Goal: Task Accomplishment & Management: Manage account settings

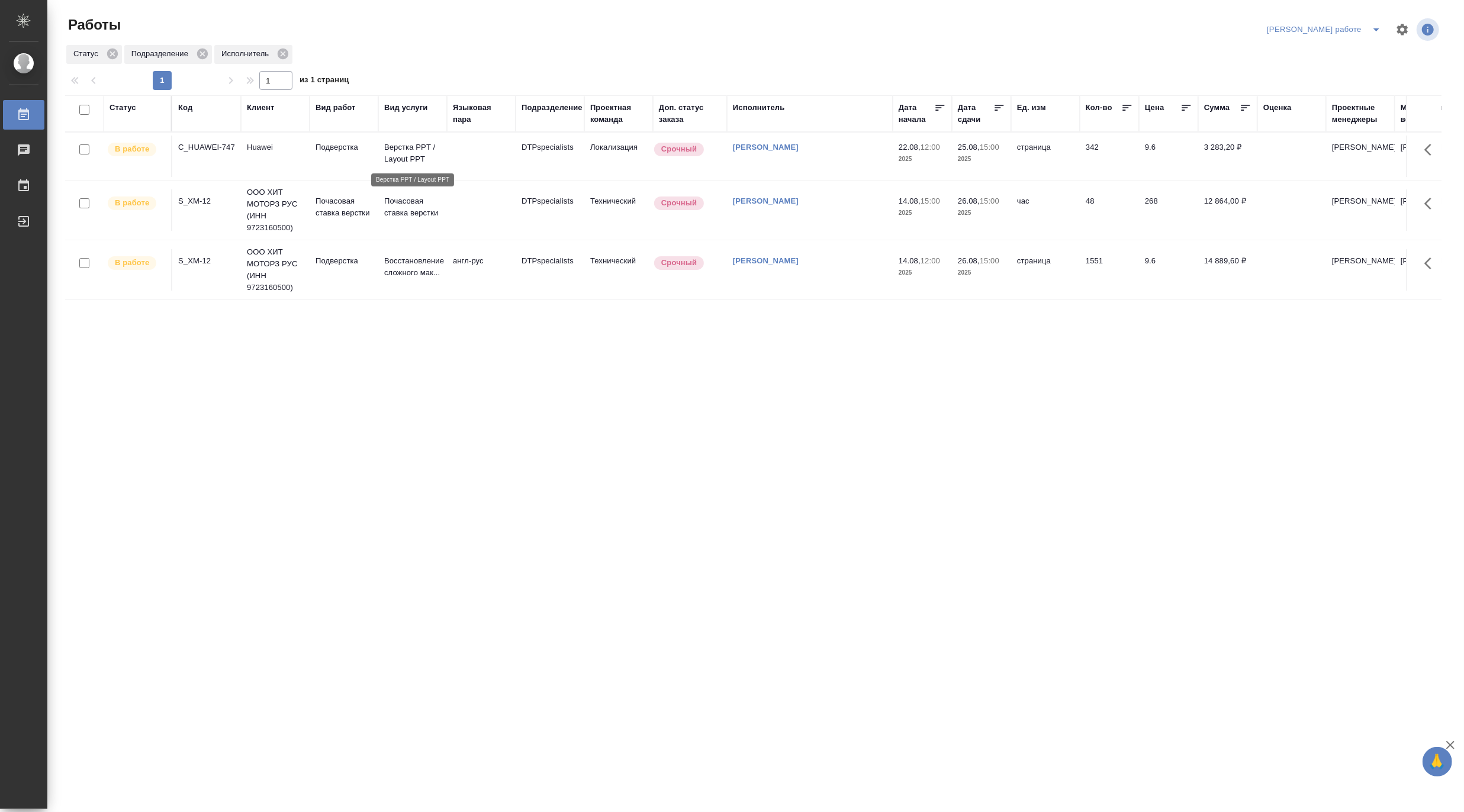
click at [398, 155] on p "Верстка PPT / Layout PPT" at bounding box center [412, 153] width 57 height 24
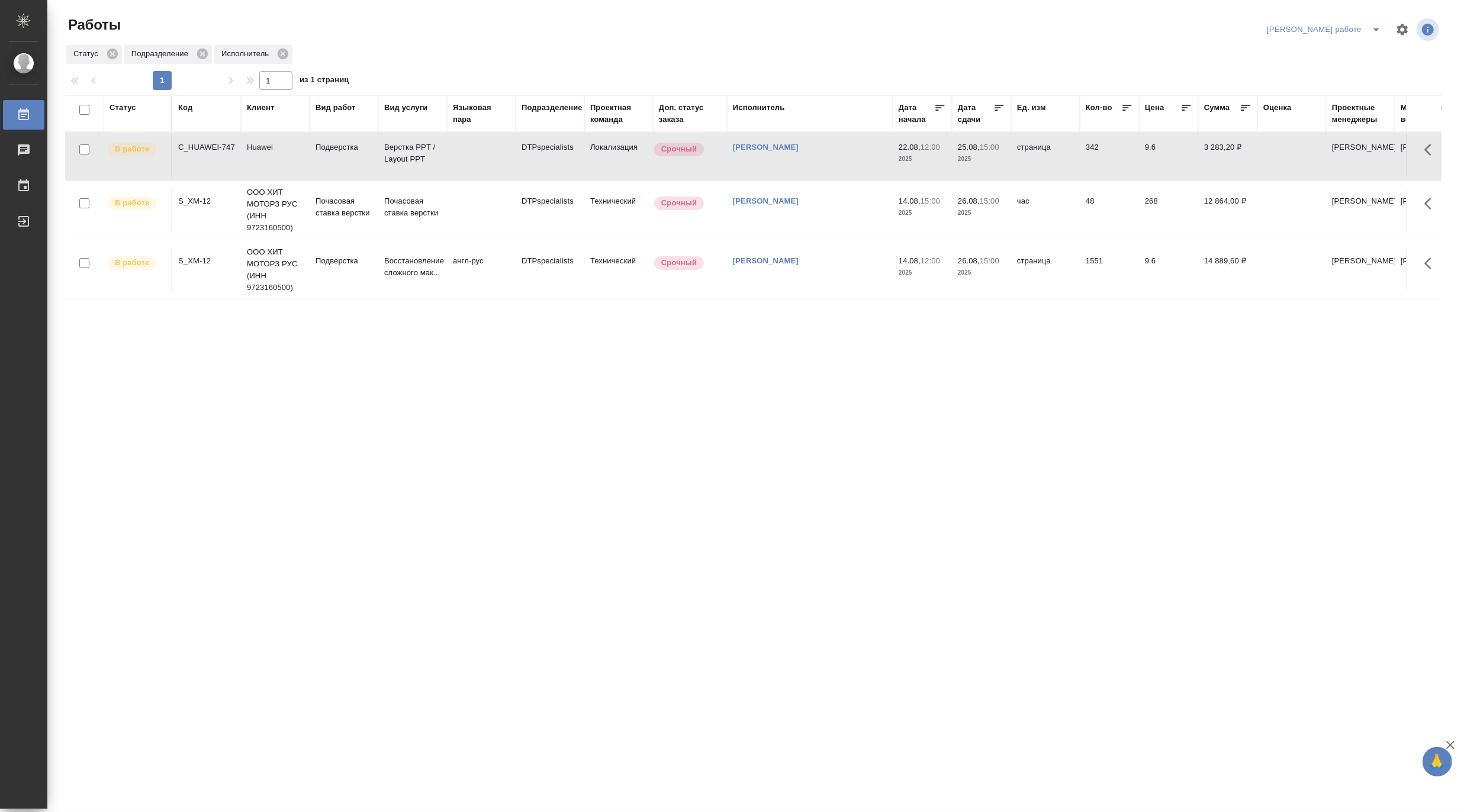
click at [1382, 21] on button "split button" at bounding box center [1376, 29] width 24 height 19
click at [1353, 69] on li "Матвеева_назначено" at bounding box center [1333, 72] width 107 height 19
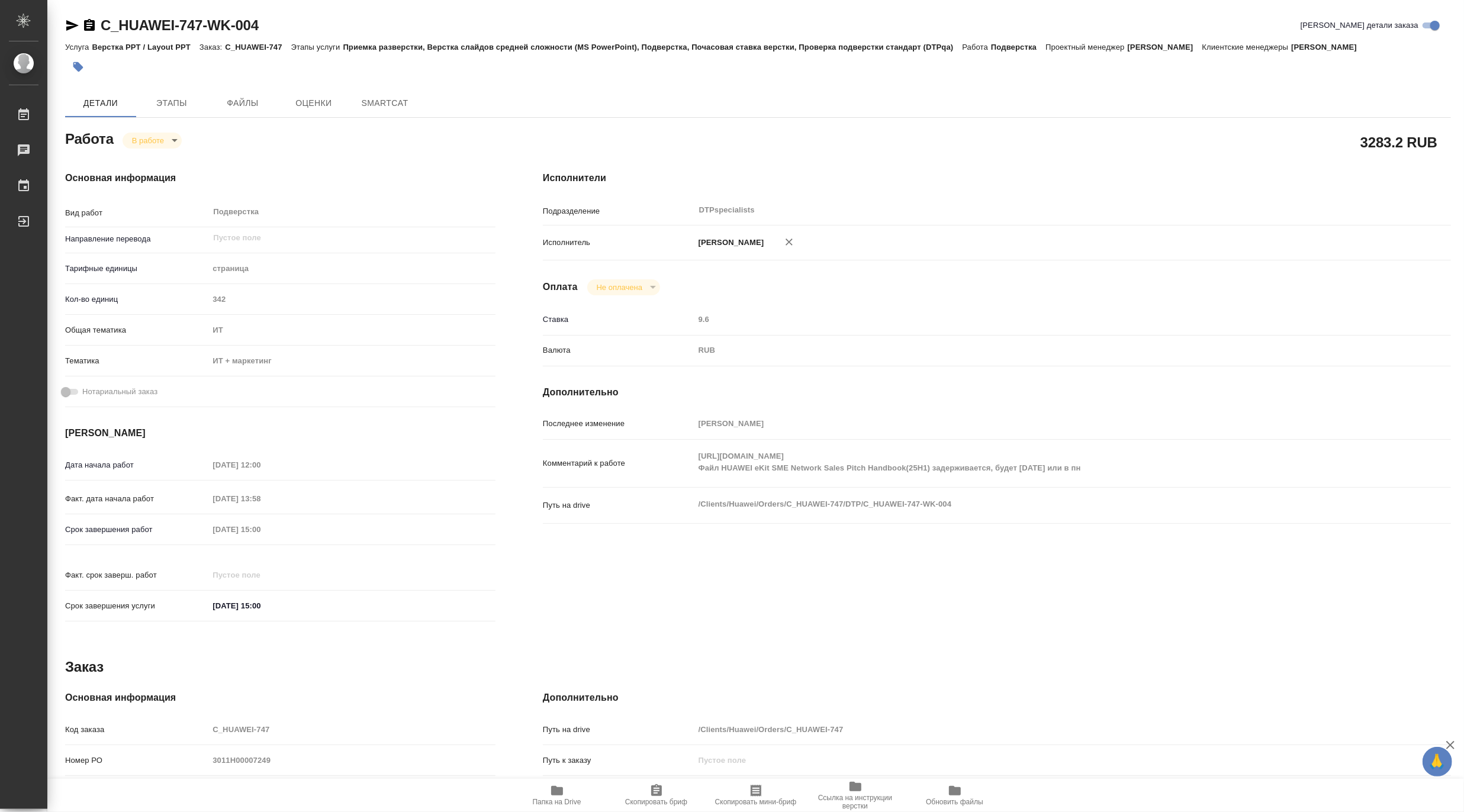
type textarea "x"
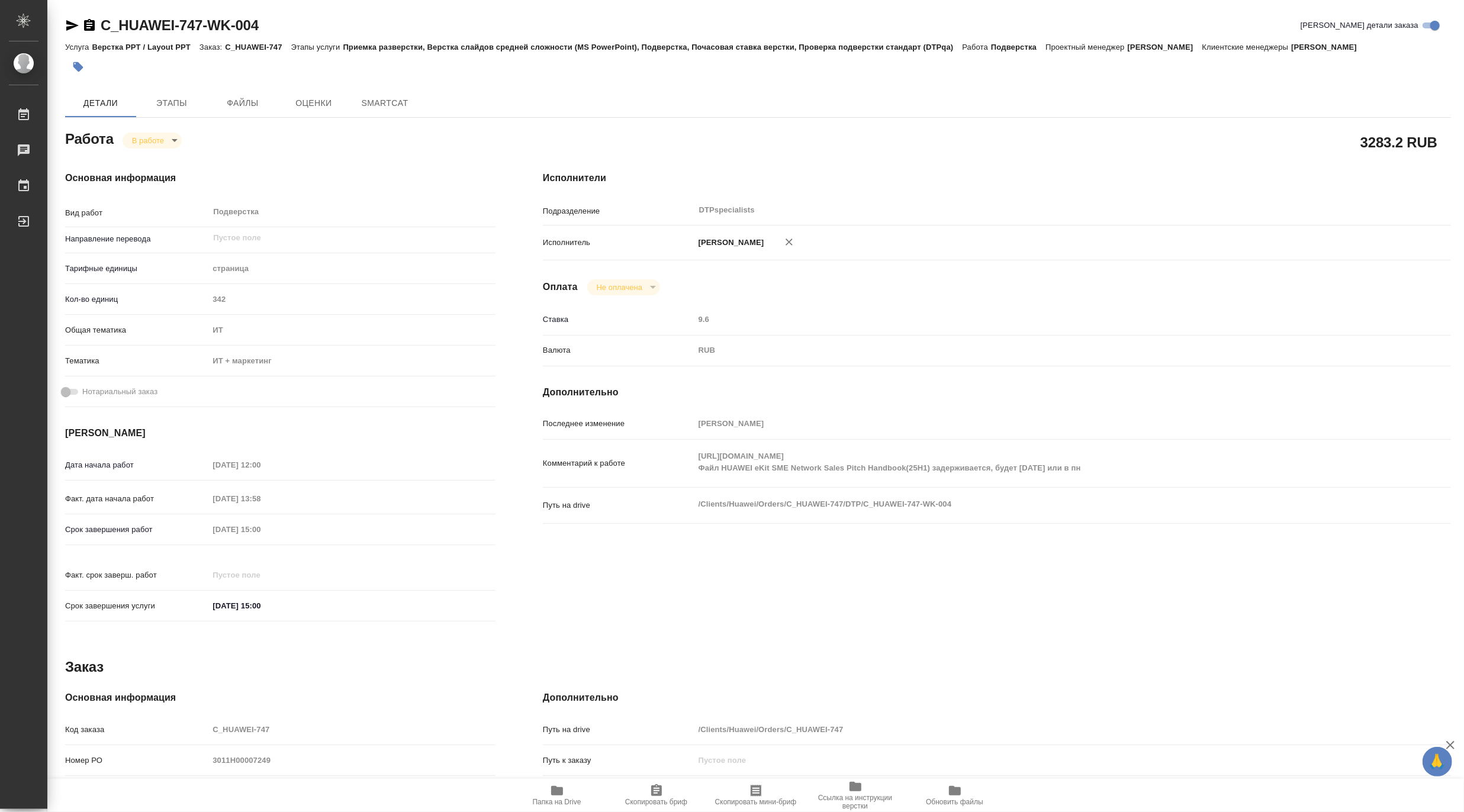
type textarea "x"
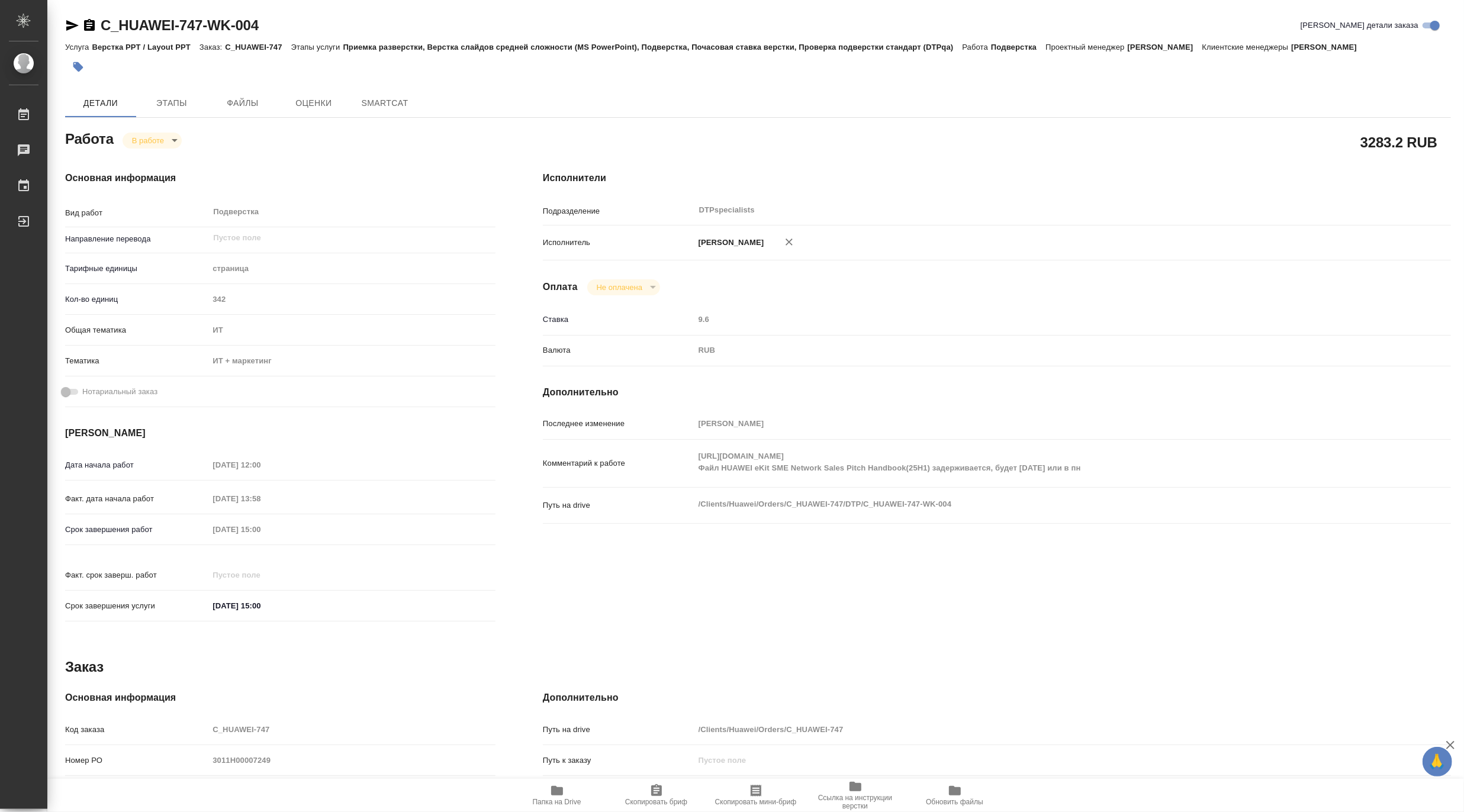
type textarea "x"
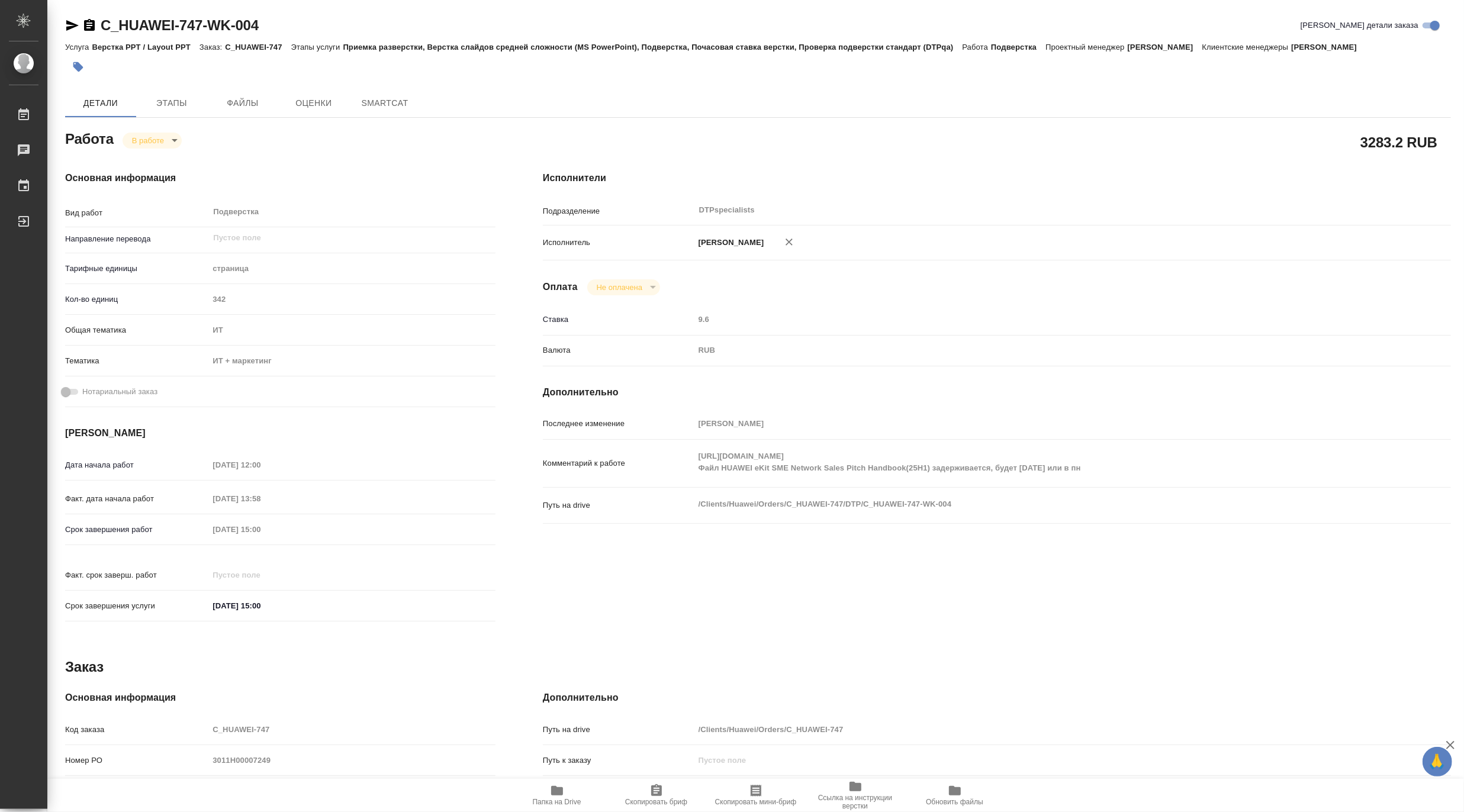
type textarea "x"
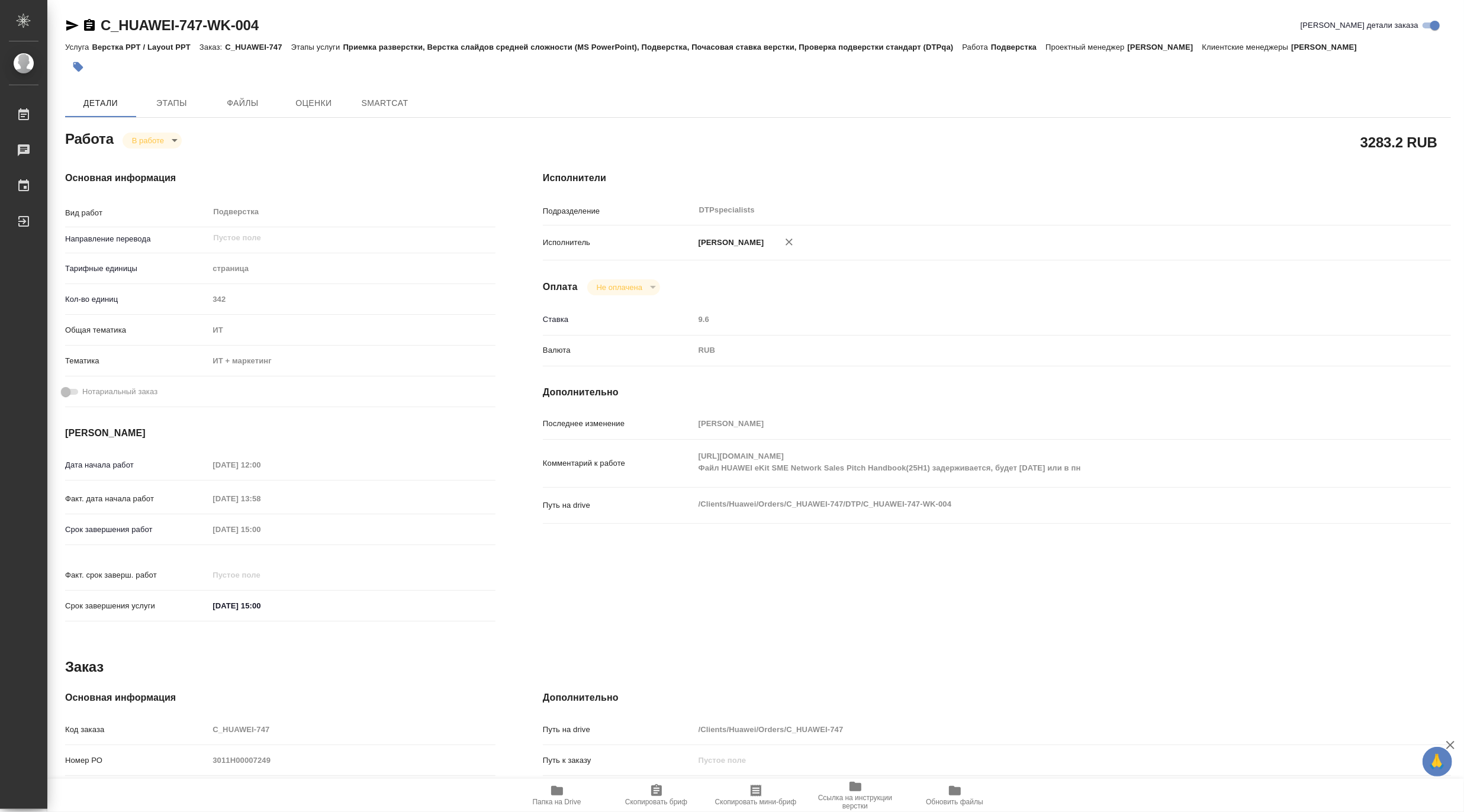
type textarea "x"
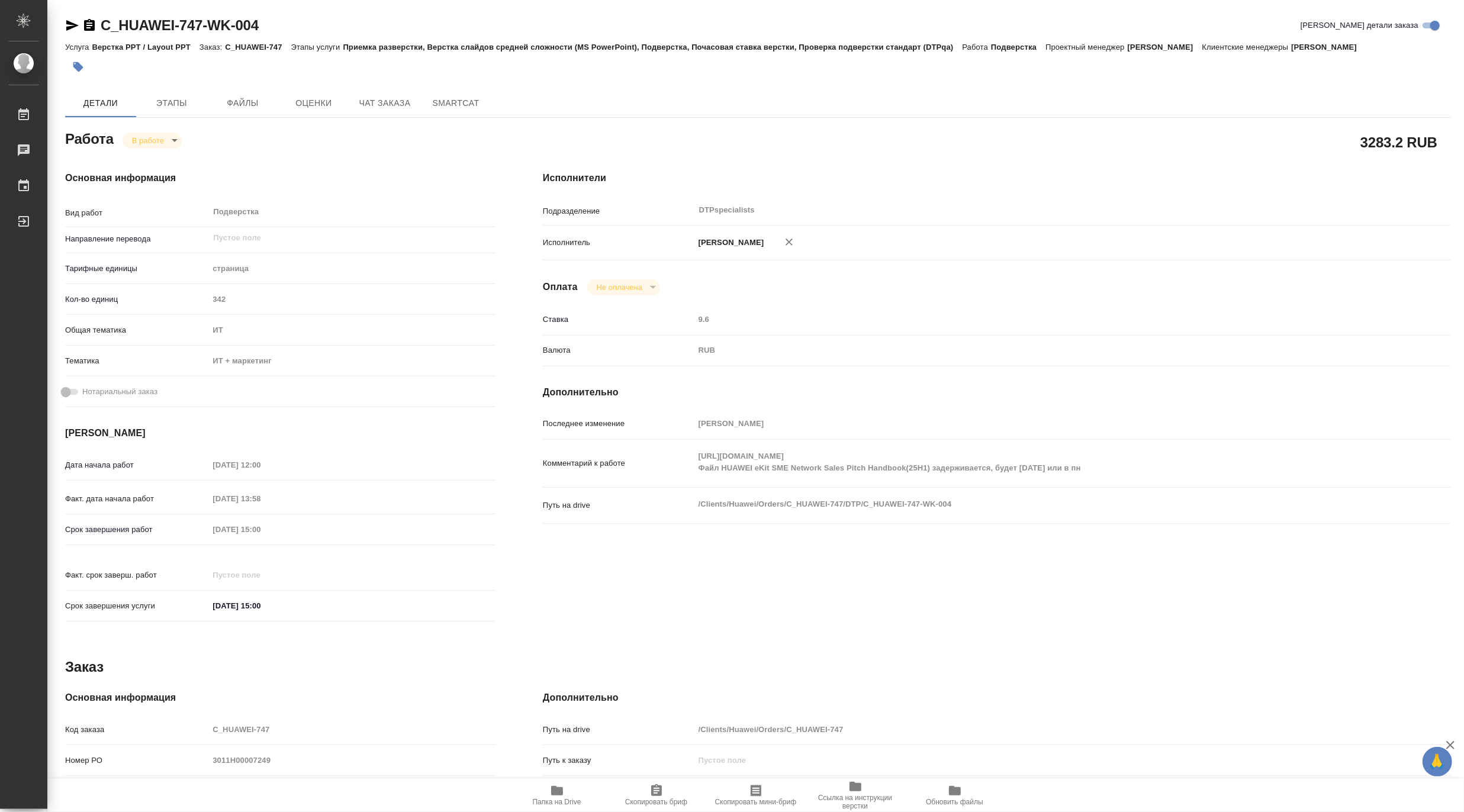
type textarea "x"
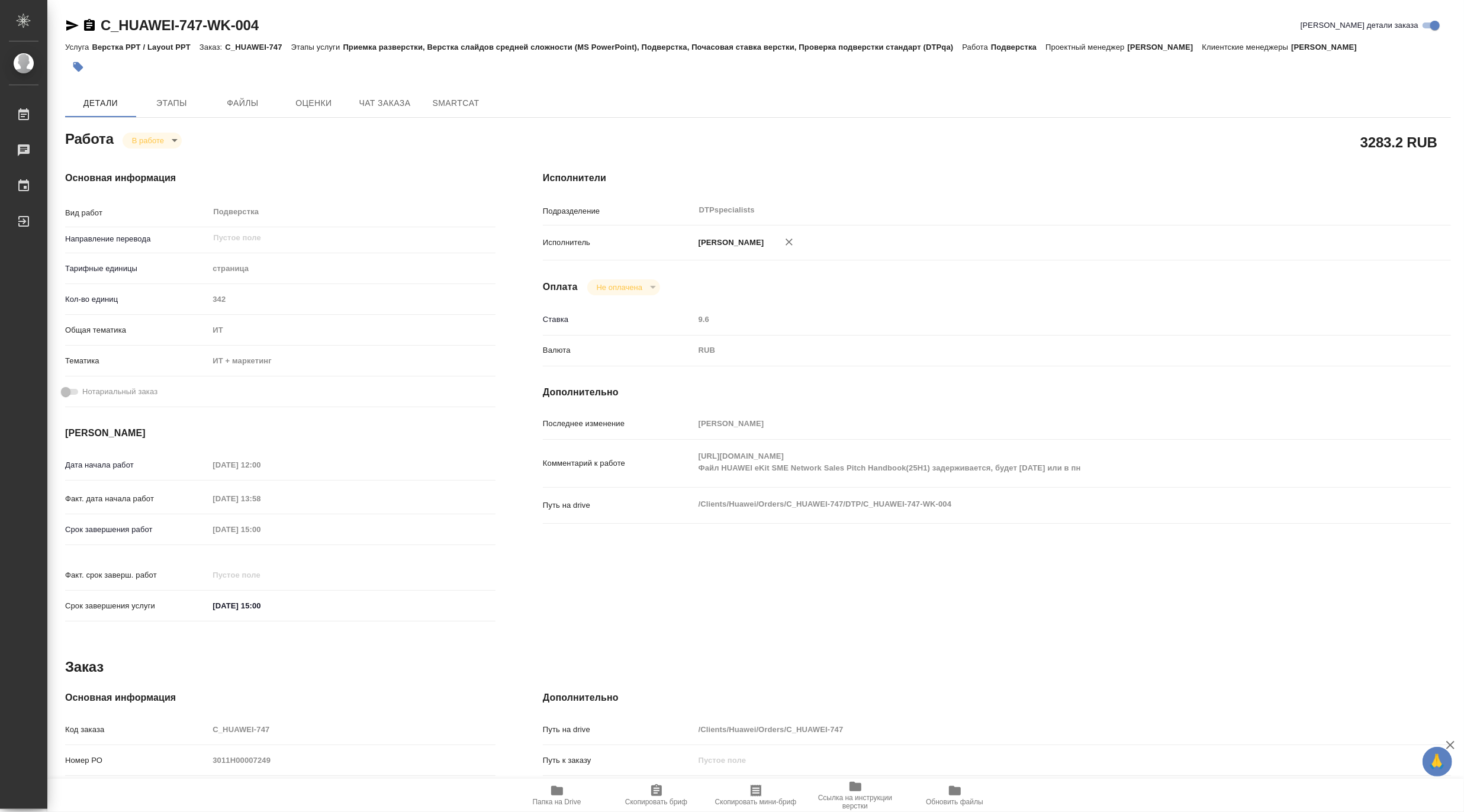
type textarea "x"
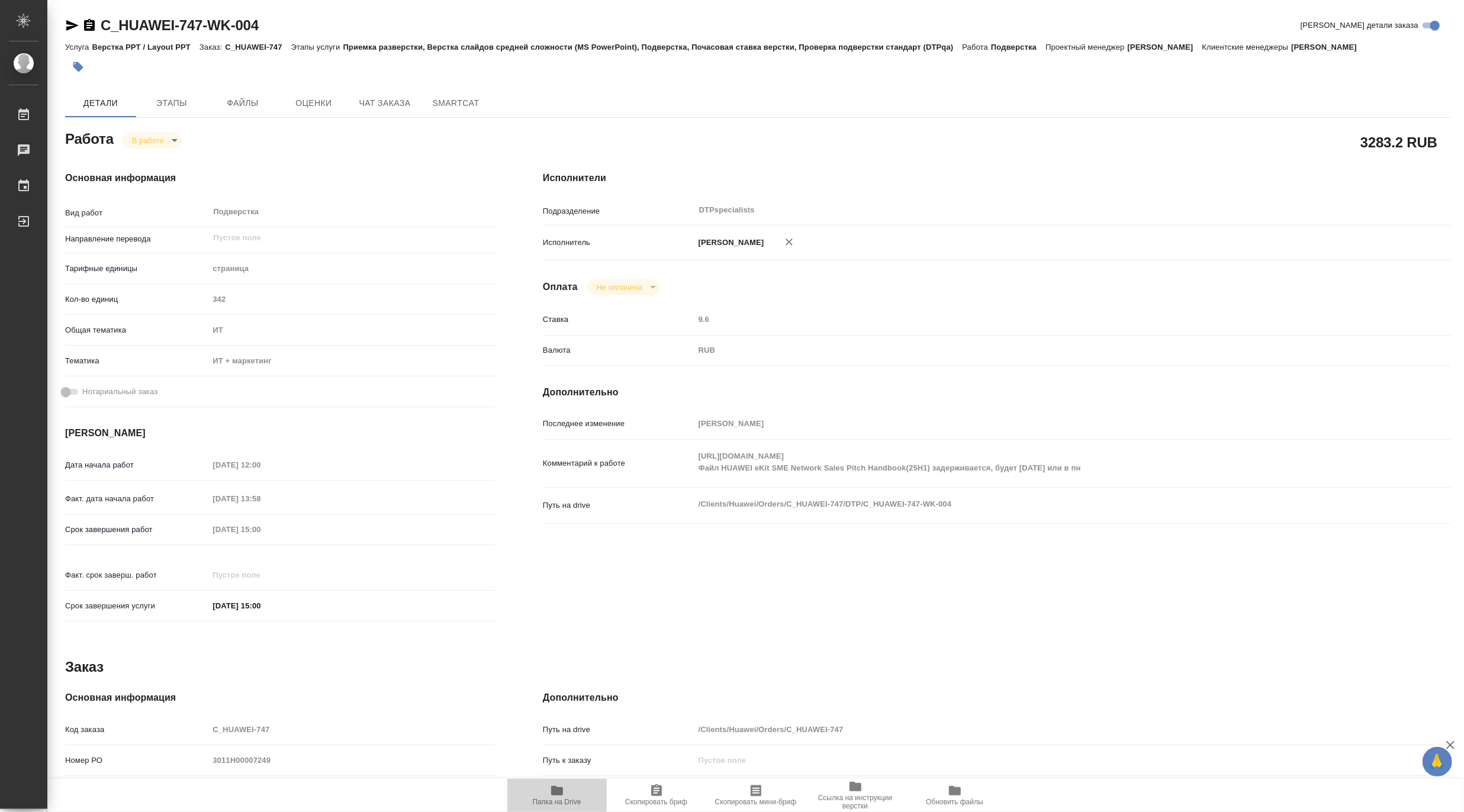
click at [571, 800] on span "Папка на Drive" at bounding box center [557, 802] width 48 height 8
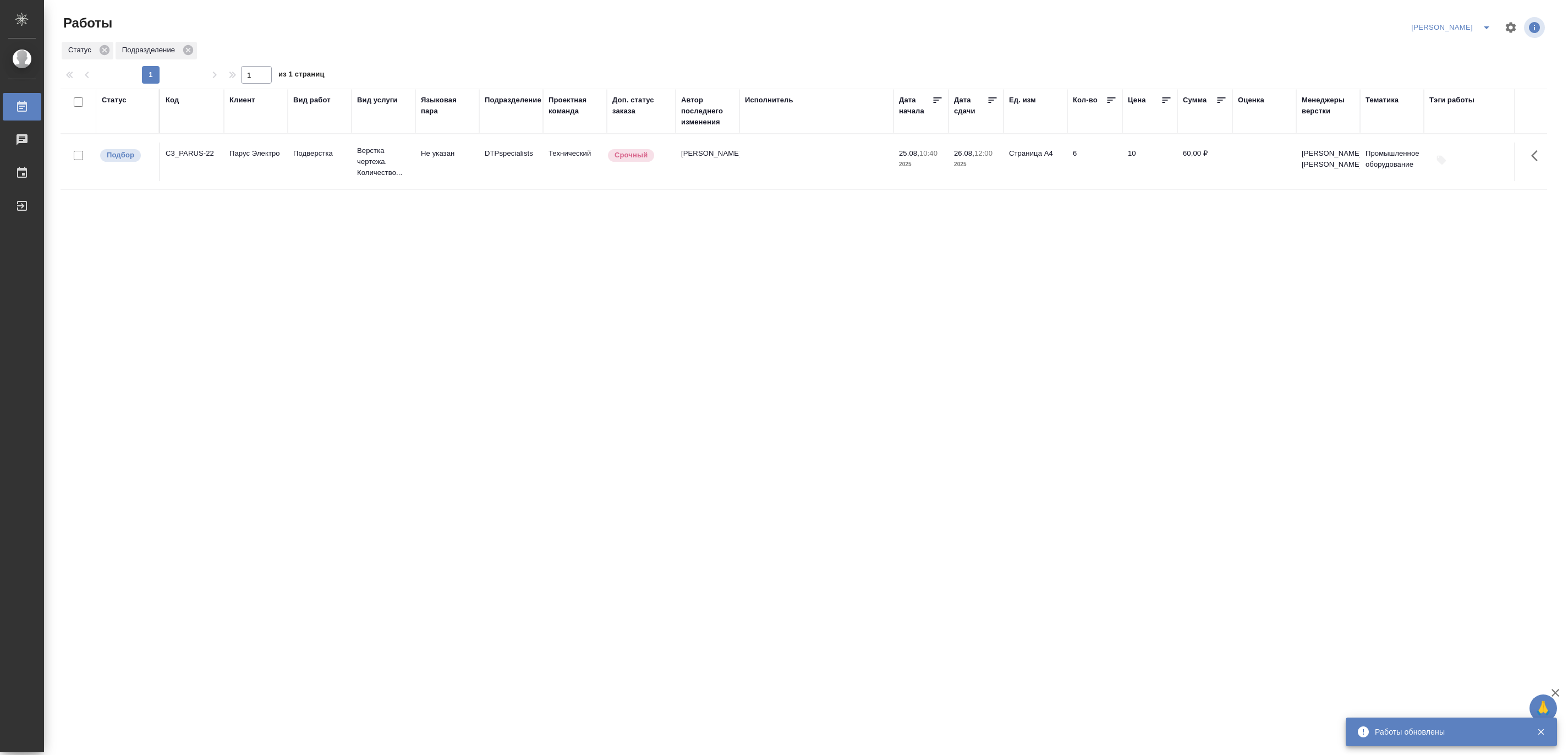
click at [1360, 21] on icon "split button" at bounding box center [1486, 27] width 13 height 13
click at [1360, 46] on li "Матвеева_В работе" at bounding box center [1444, 49] width 105 height 18
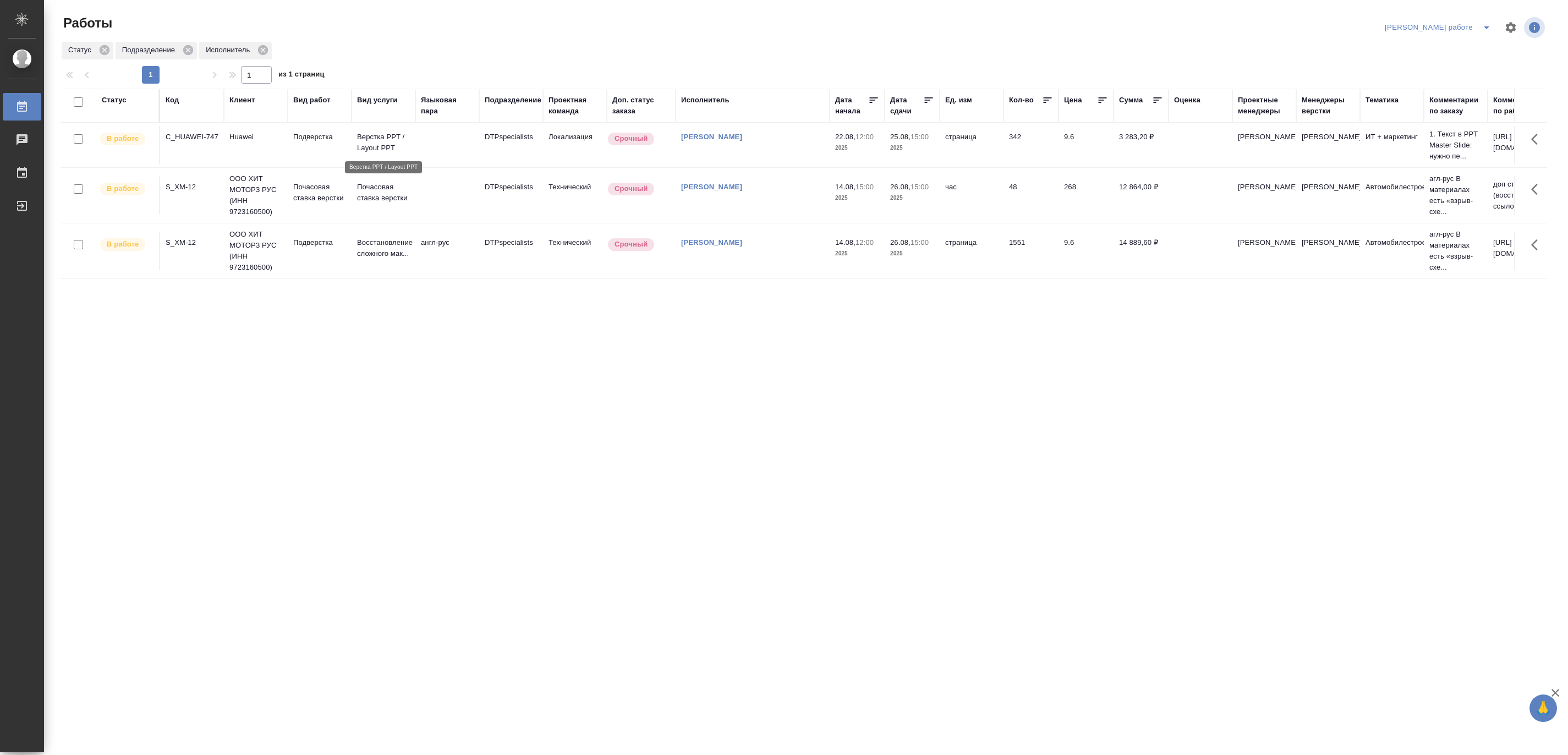
click at [377, 135] on p "Верстка PPT / Layout PPT" at bounding box center [383, 142] width 53 height 22
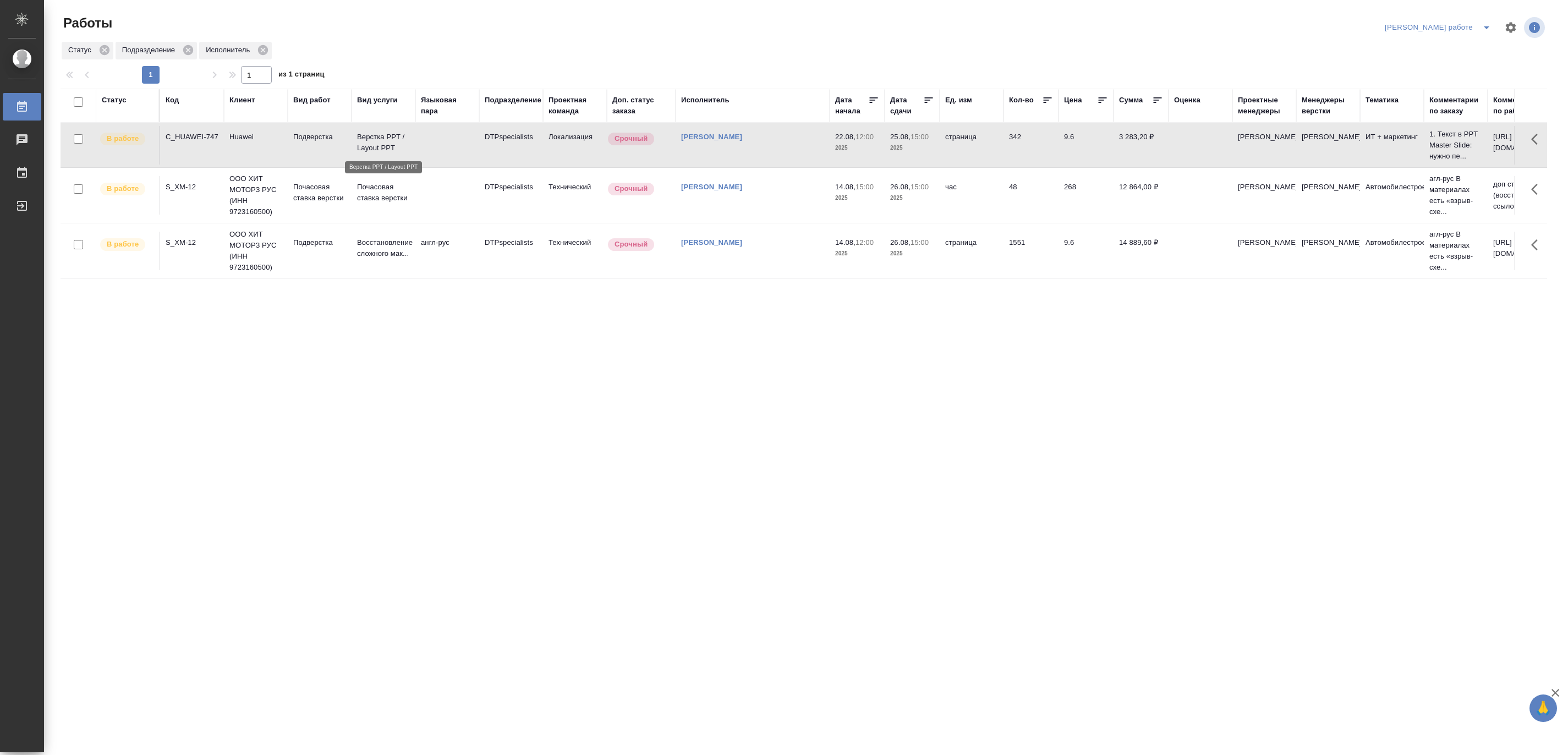
click at [377, 135] on p "Верстка PPT / Layout PPT" at bounding box center [383, 142] width 53 height 22
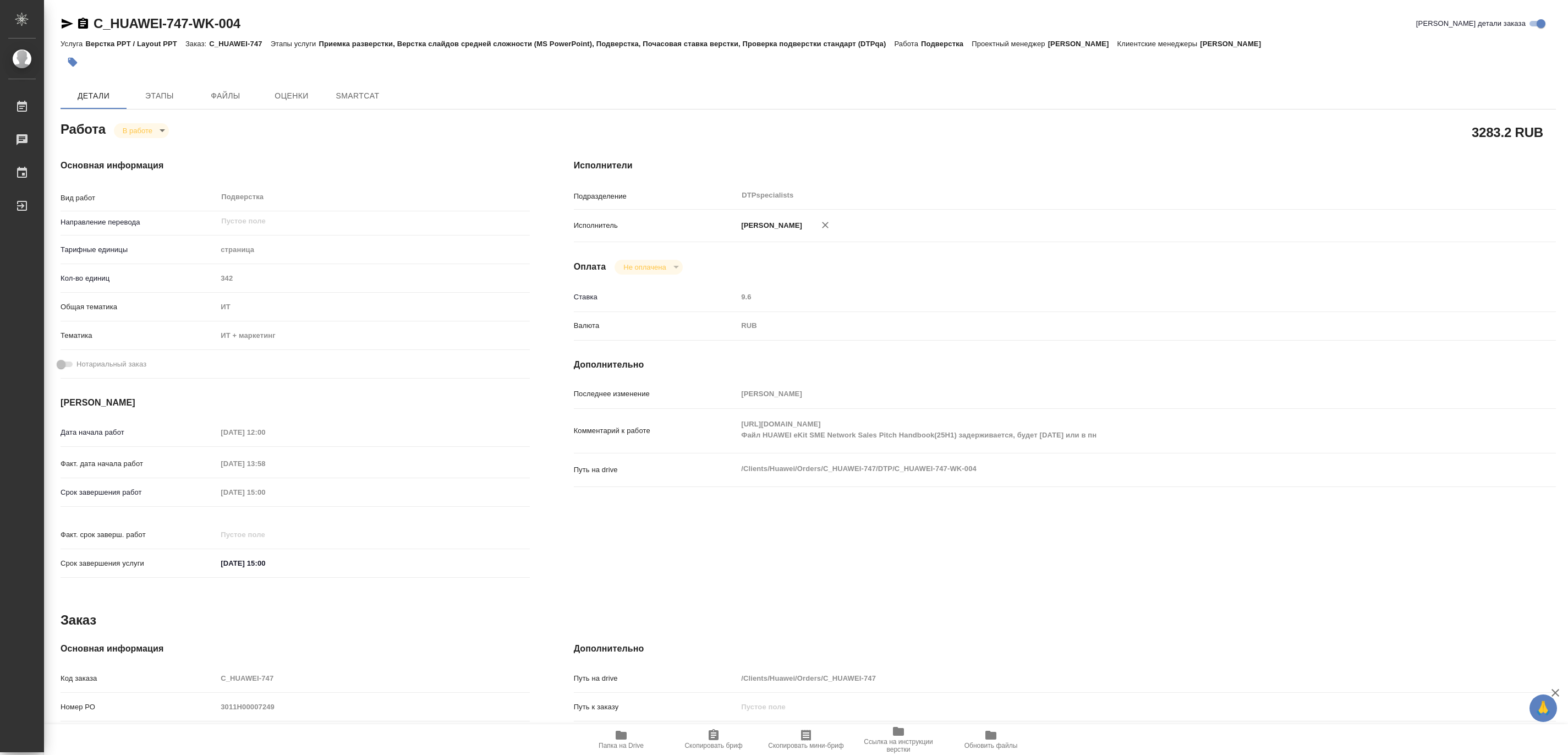
type textarea "x"
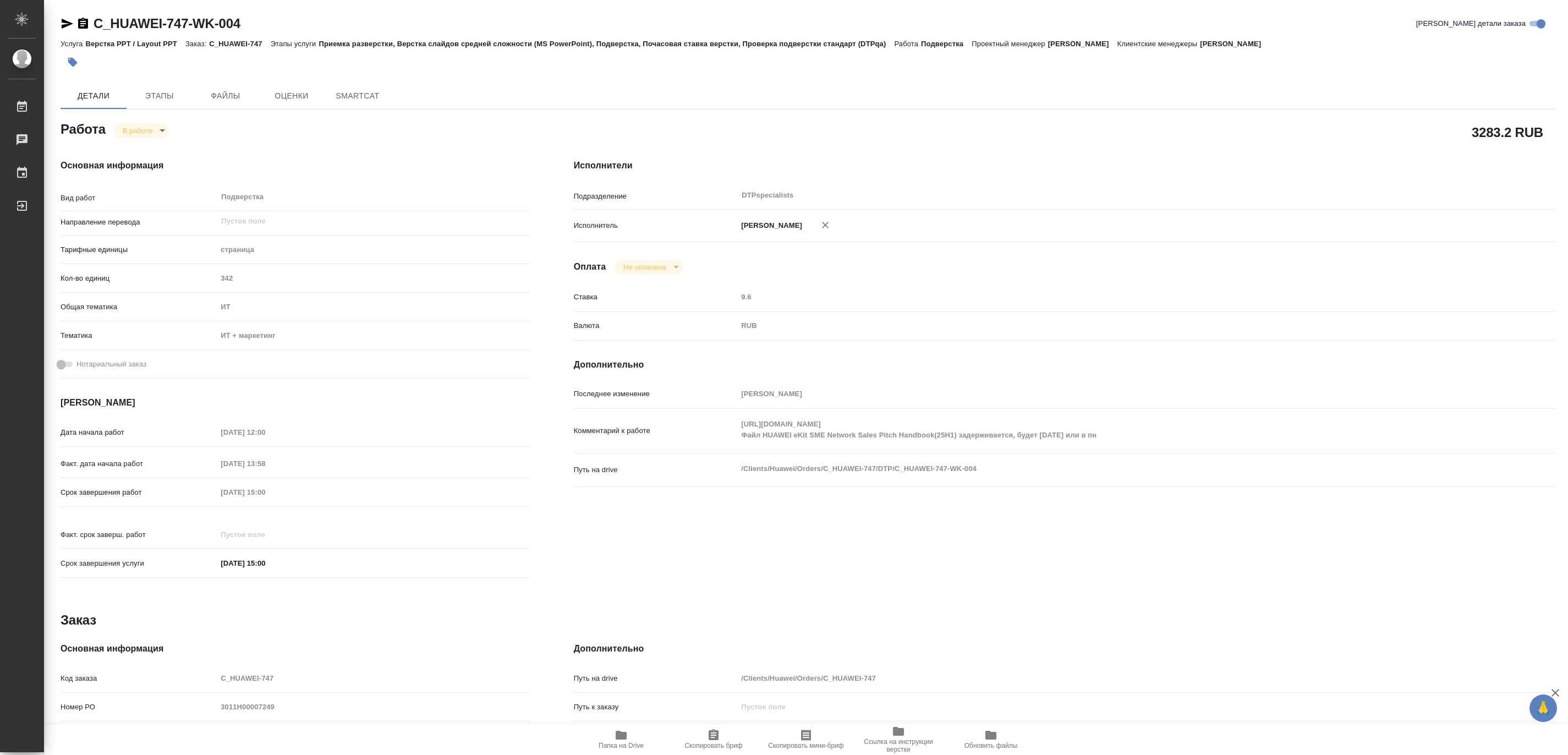
type textarea "x"
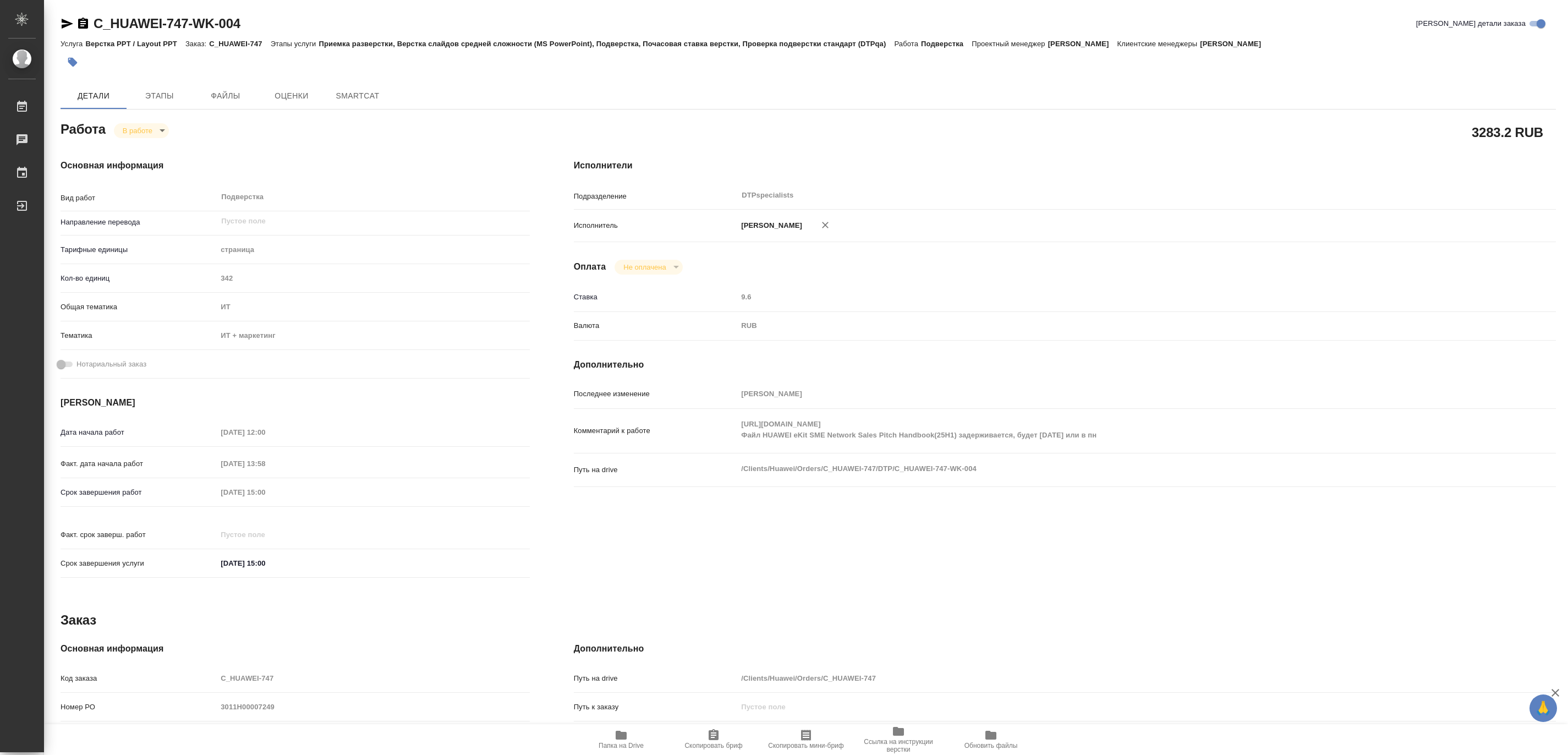
type textarea "x"
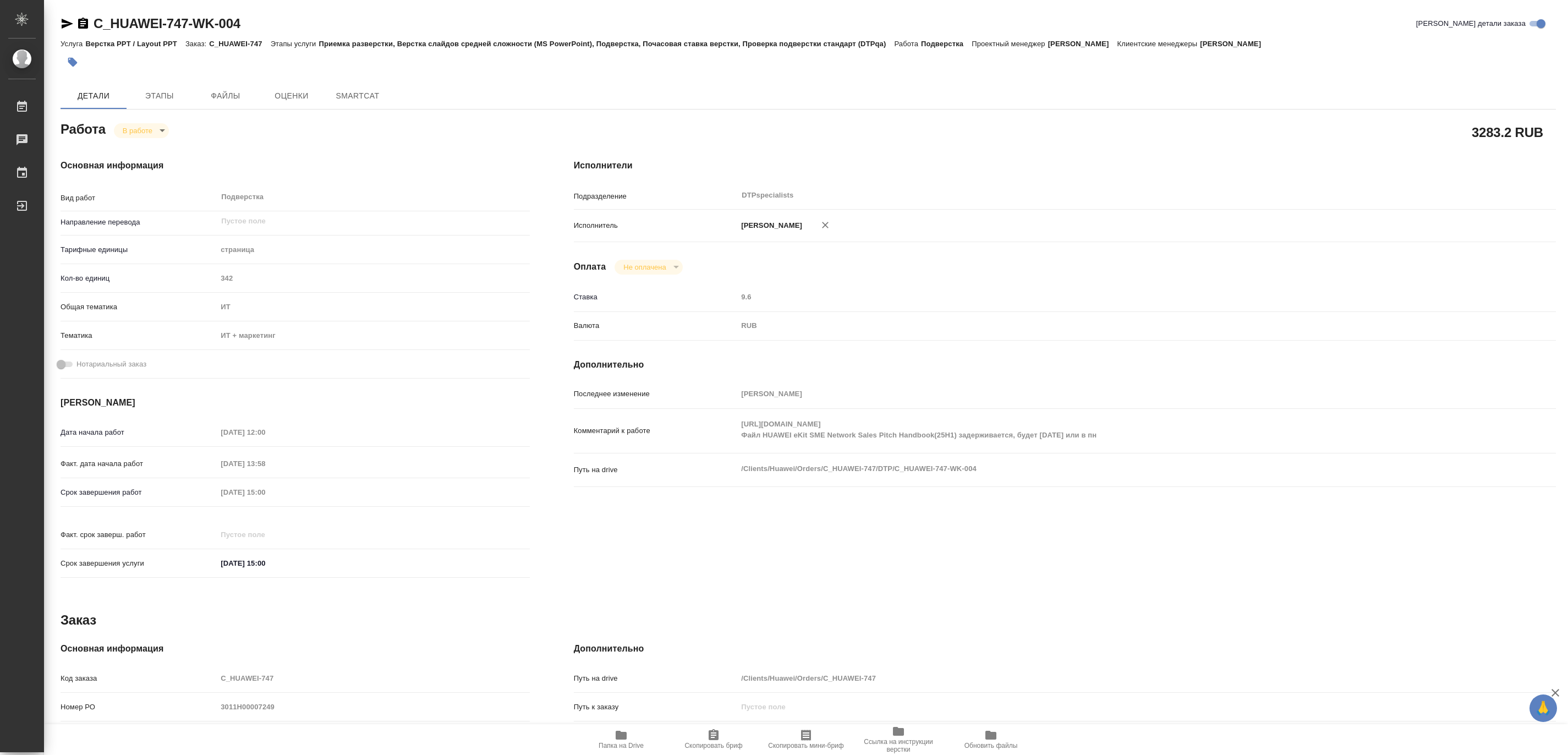
type textarea "x"
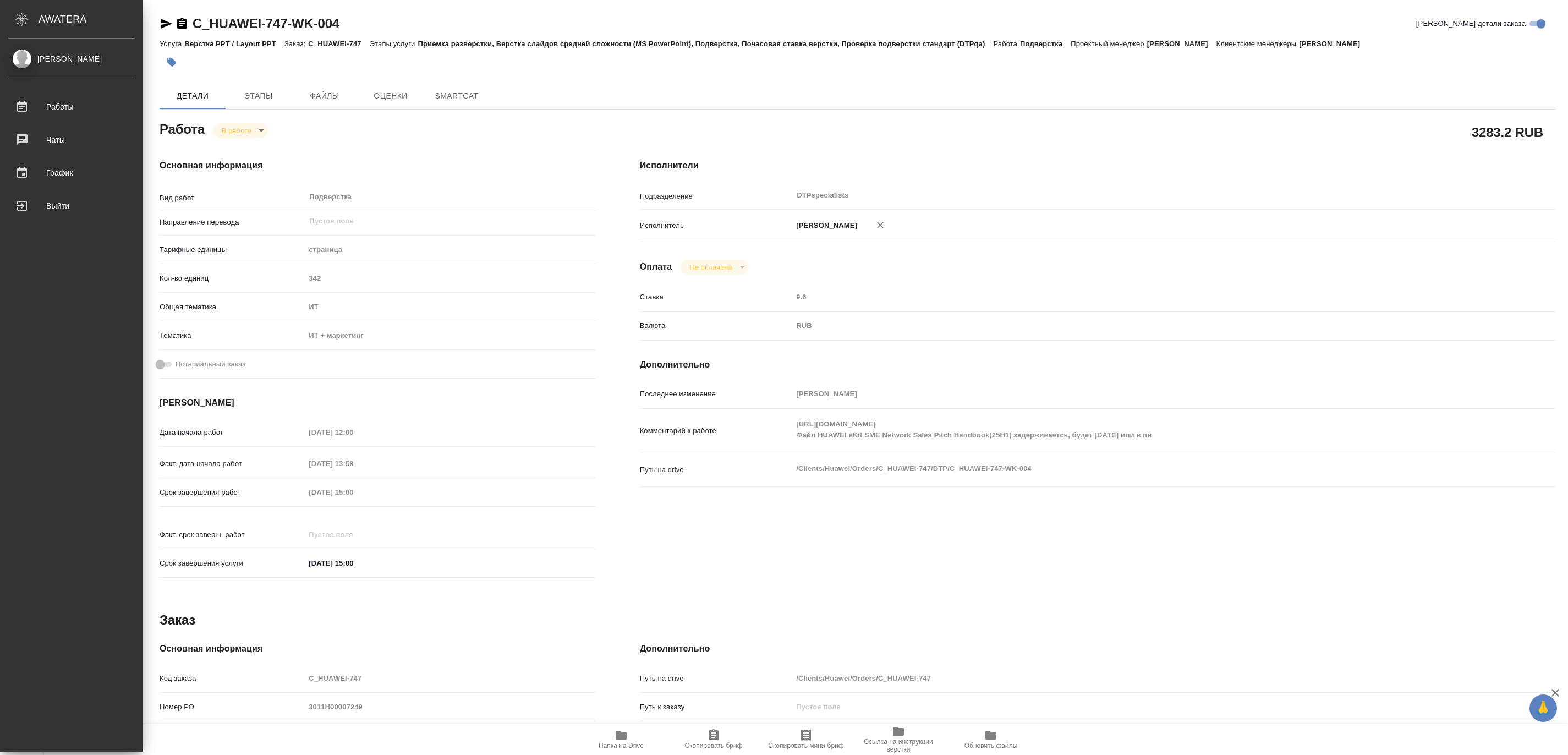
type textarea "x"
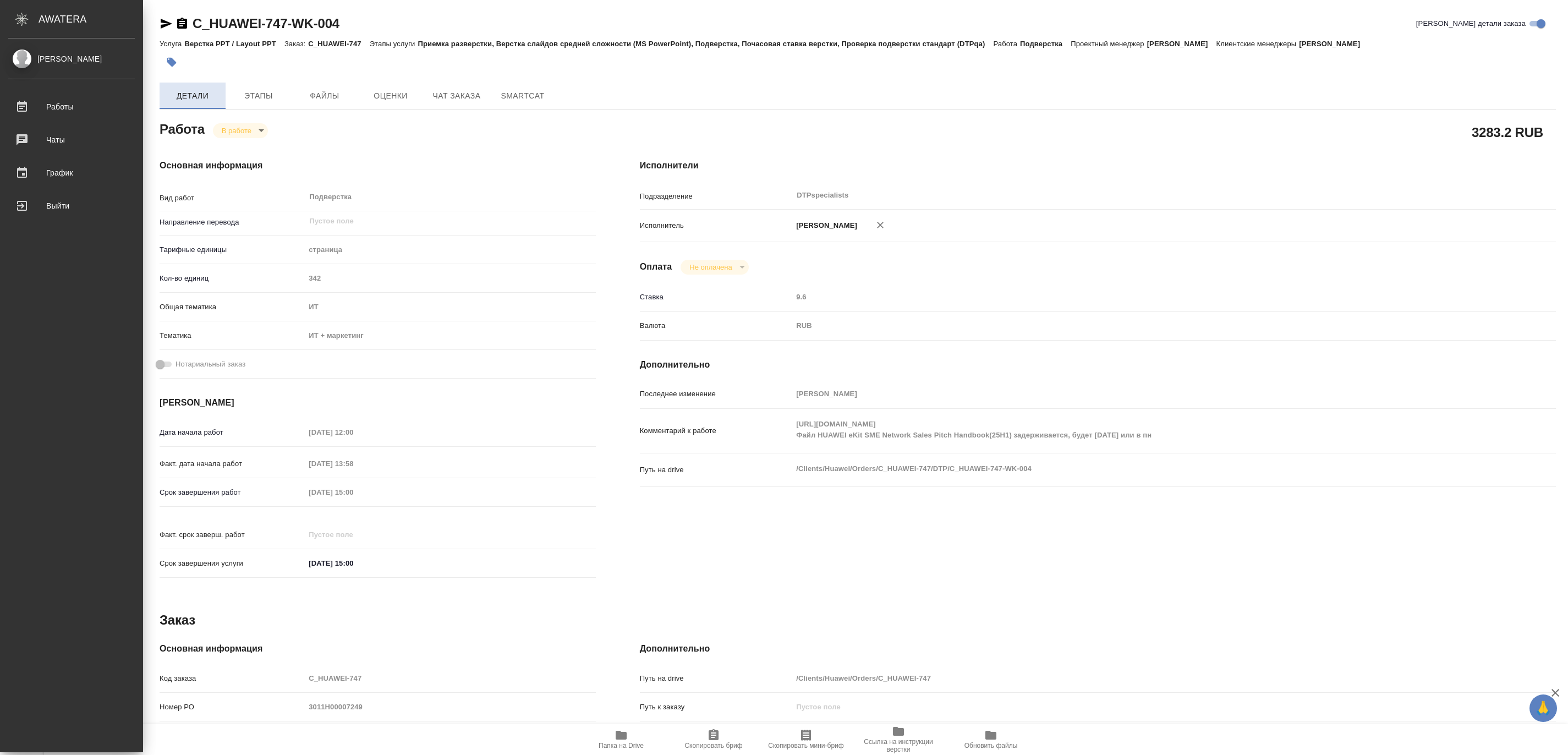
type textarea "x"
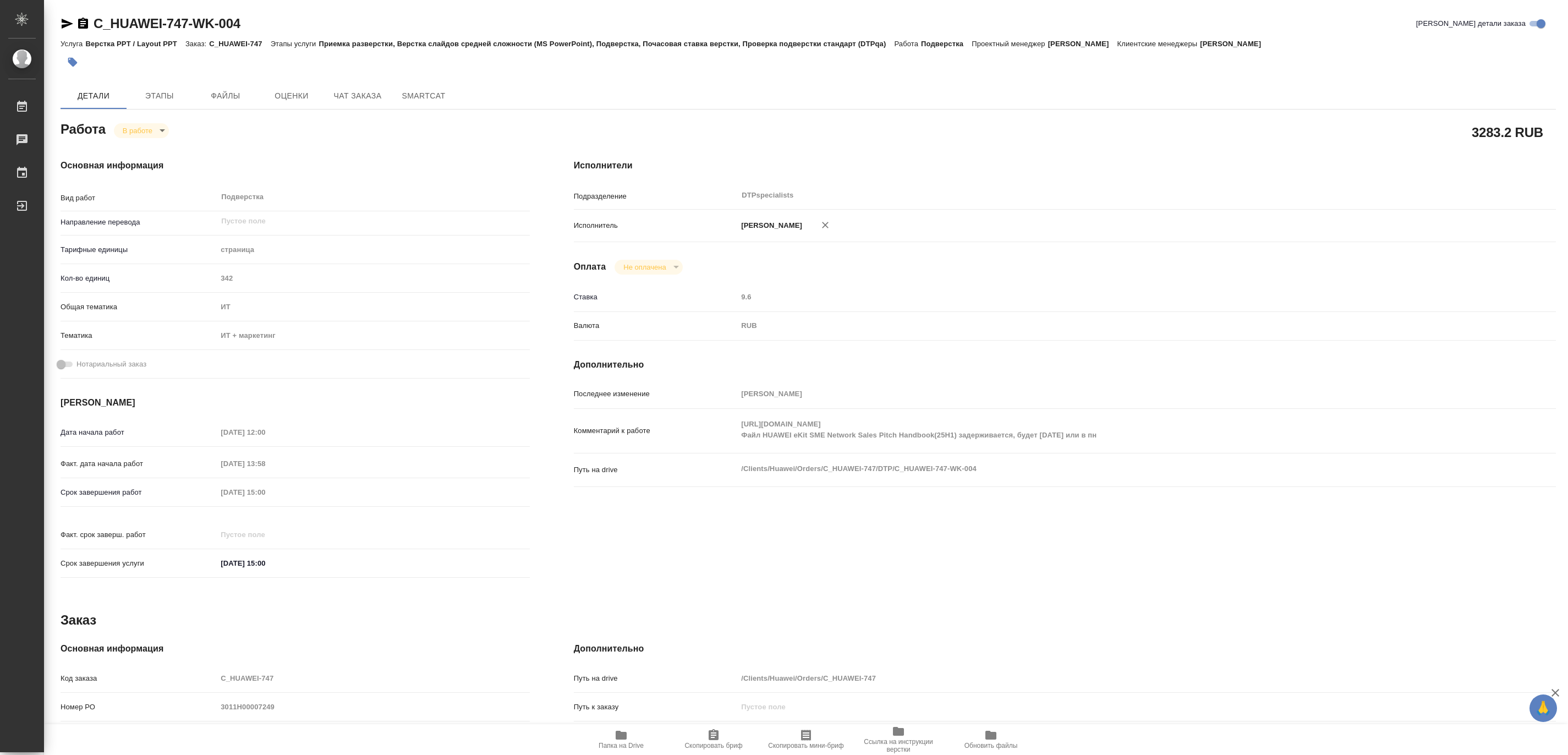
type textarea "x"
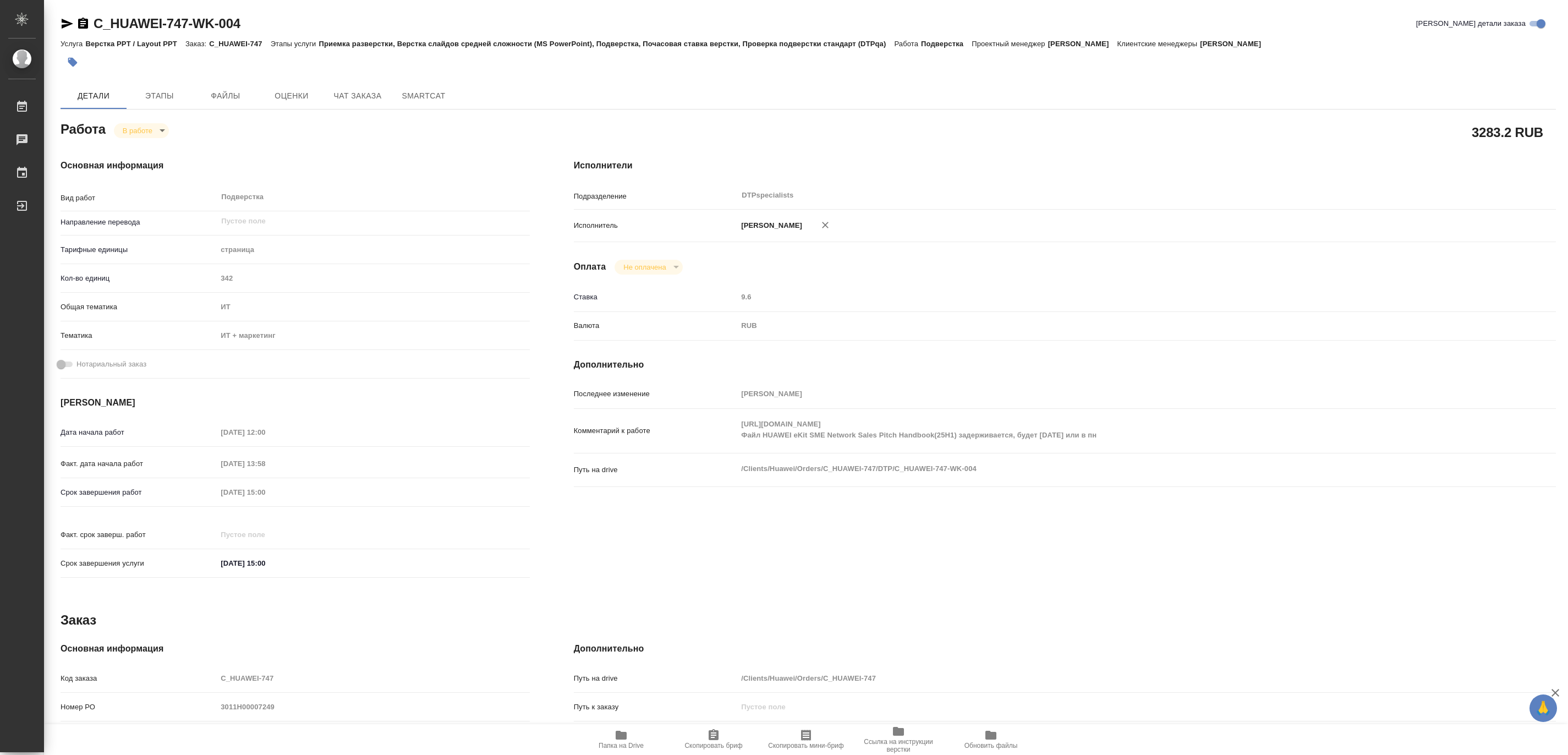
type textarea "x"
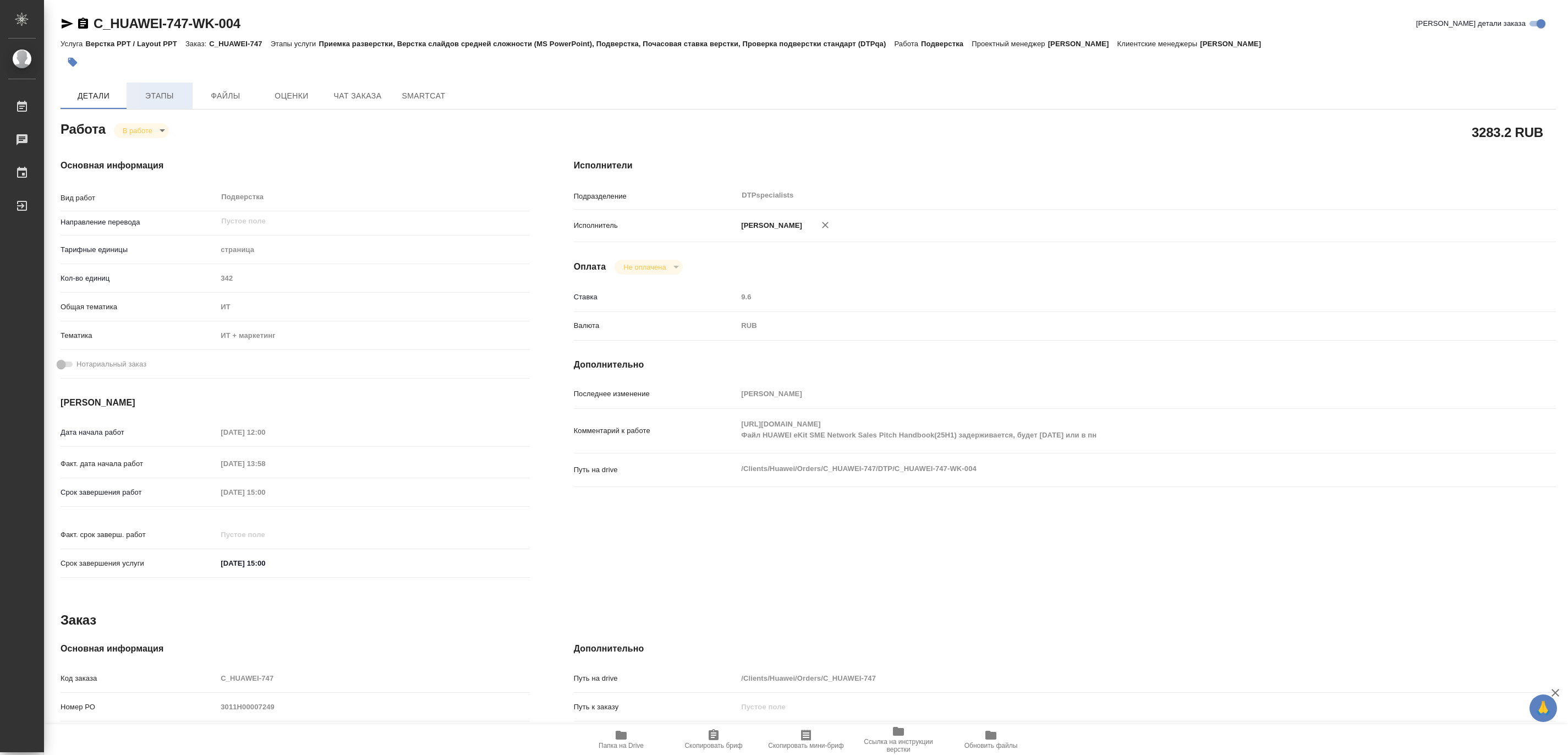
click at [167, 101] on span "Этапы" at bounding box center [159, 96] width 53 height 14
